Goal: Task Accomplishment & Management: Use online tool/utility

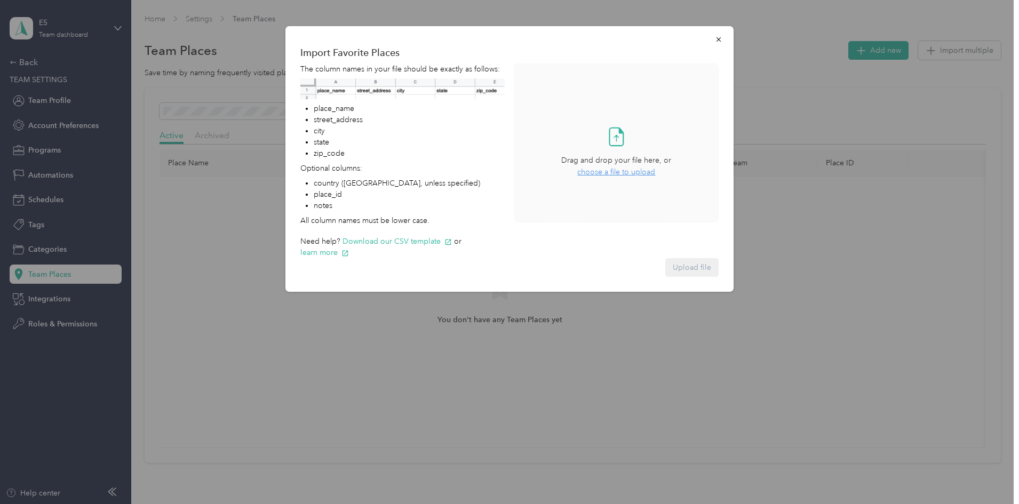
click at [625, 172] on span "choose a file to upload" at bounding box center [616, 171] width 78 height 9
click at [681, 263] on button "Upload file" at bounding box center [691, 267] width 53 height 19
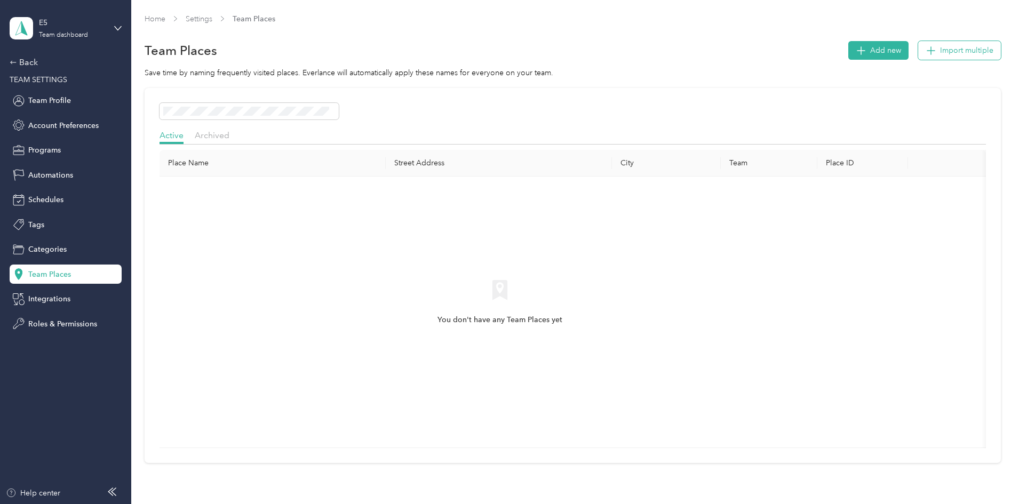
click at [940, 54] on span "Import multiple" at bounding box center [966, 50] width 53 height 11
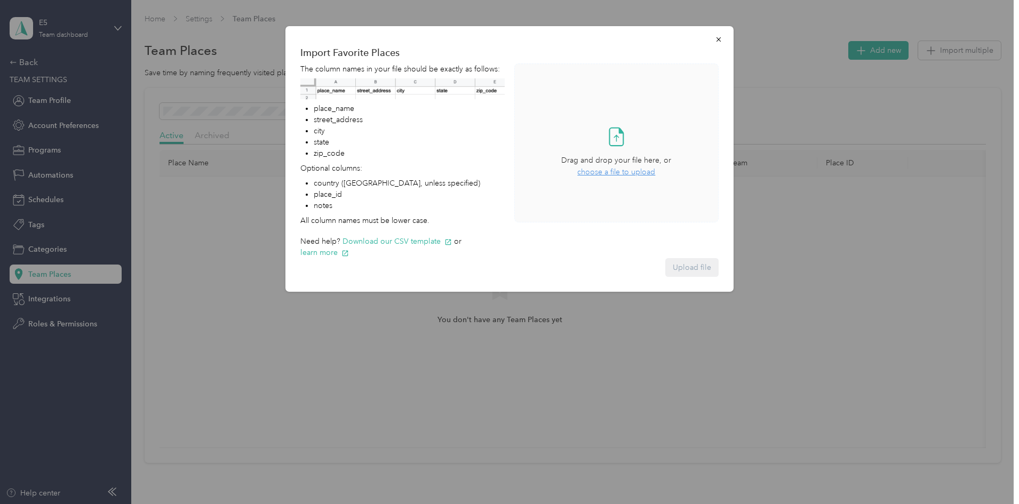
click at [590, 169] on span "choose a file to upload" at bounding box center [616, 171] width 78 height 9
click at [706, 265] on button "Upload file" at bounding box center [691, 267] width 53 height 19
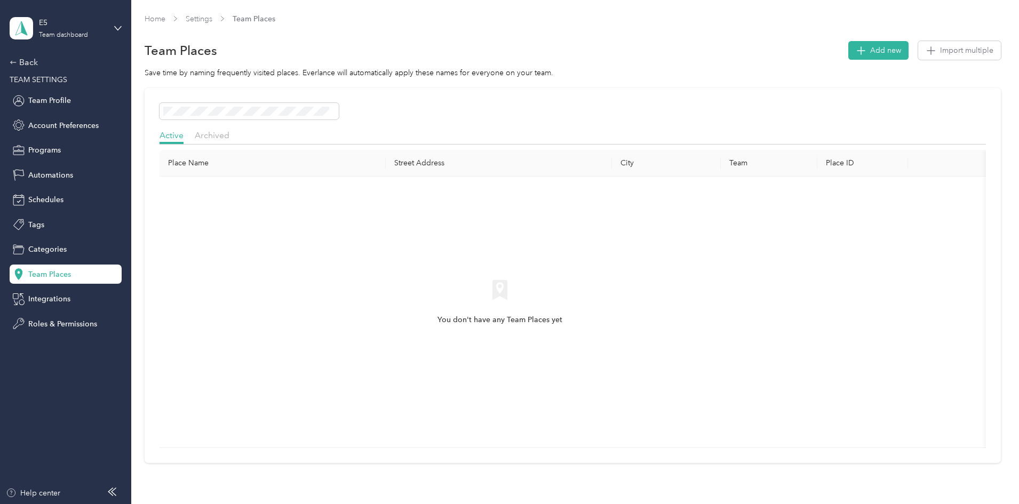
click at [287, 23] on div "Home Settings Team Places" at bounding box center [573, 18] width 856 height 11
click at [212, 21] on link "Settings" at bounding box center [199, 18] width 27 height 9
click at [37, 276] on span "Team Places" at bounding box center [49, 274] width 43 height 11
click at [341, 120] on div "Active Archived Place Name Street Address City Team Place ID You don't have any…" at bounding box center [573, 275] width 856 height 375
click at [229, 135] on span "Archived" at bounding box center [212, 135] width 35 height 10
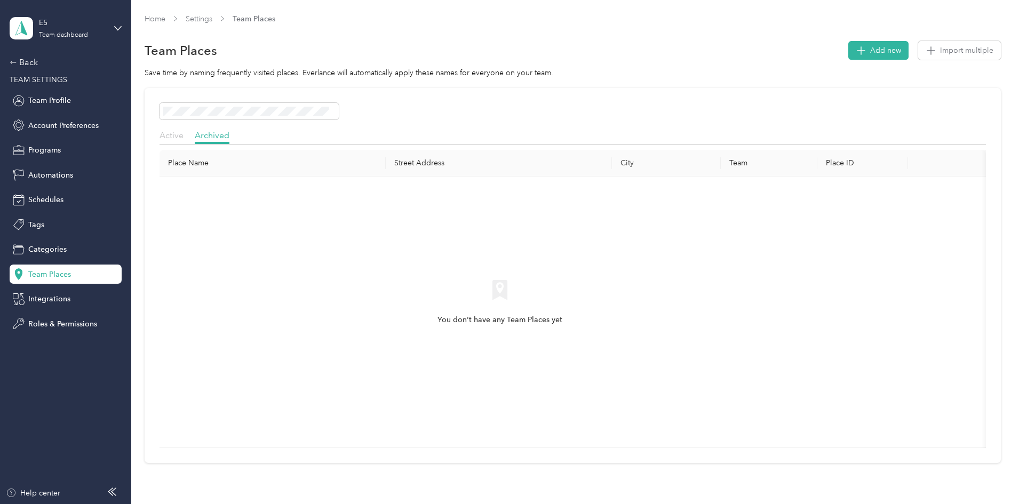
click at [183, 133] on span "Active" at bounding box center [171, 135] width 24 height 10
click at [562, 309] on div "You don't have any Team Places yet" at bounding box center [499, 302] width 125 height 46
click at [940, 55] on span "Import multiple" at bounding box center [966, 50] width 53 height 11
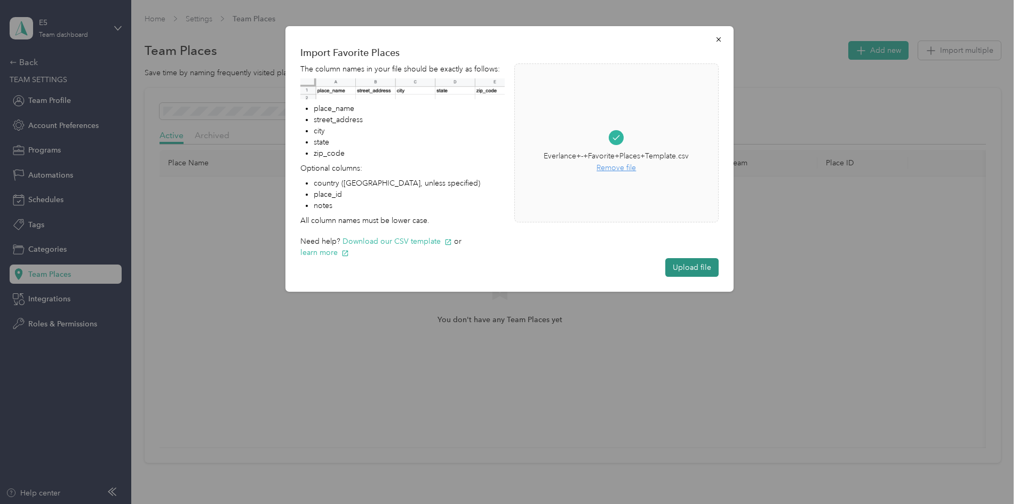
click at [678, 262] on button "Upload file" at bounding box center [691, 267] width 53 height 19
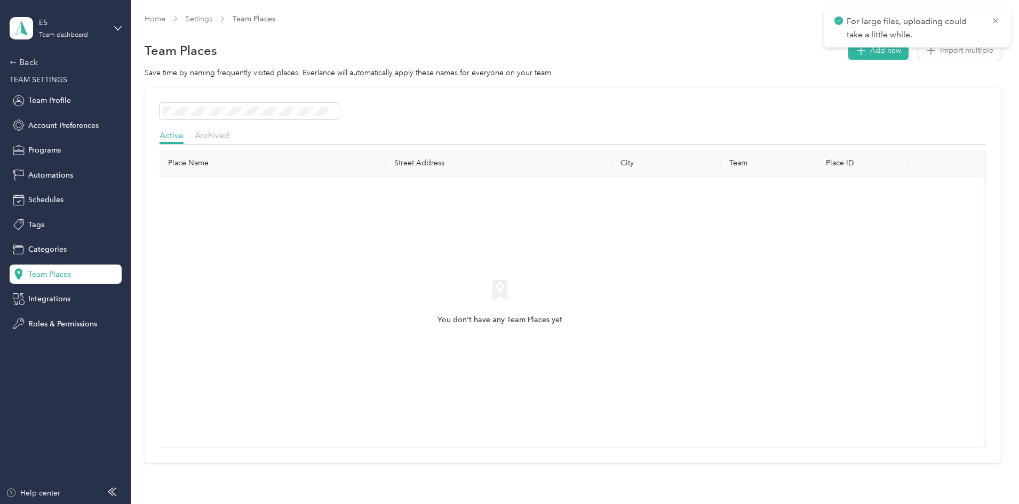
click at [868, 26] on p "For large files, uploading could take a little while." at bounding box center [914, 28] width 137 height 26
